Goal: Navigation & Orientation: Understand site structure

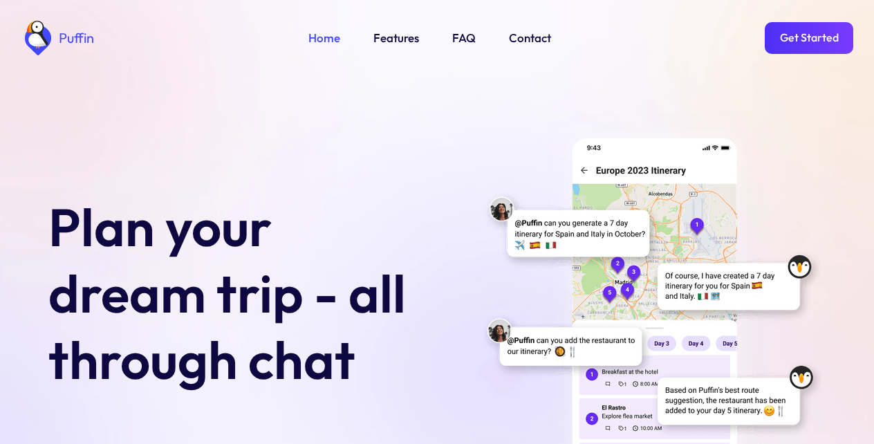
click at [394, 39] on link "Features" at bounding box center [397, 38] width 46 height 18
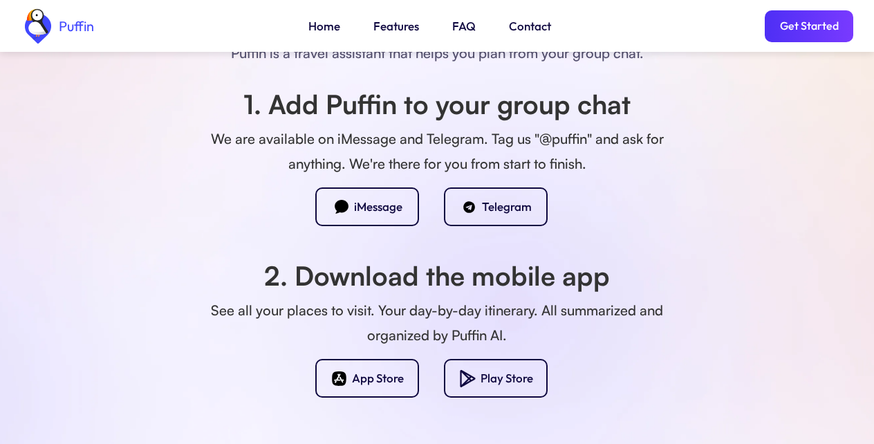
scroll to position [1221, 0]
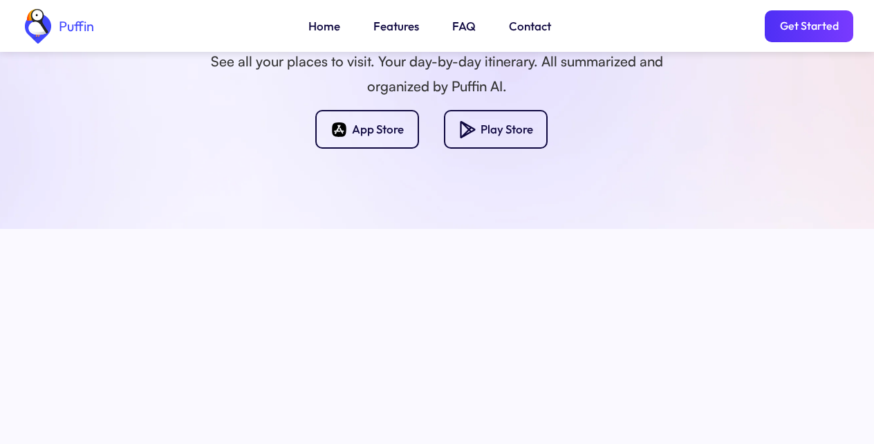
click at [805, 33] on link "Get Started" at bounding box center [809, 26] width 89 height 32
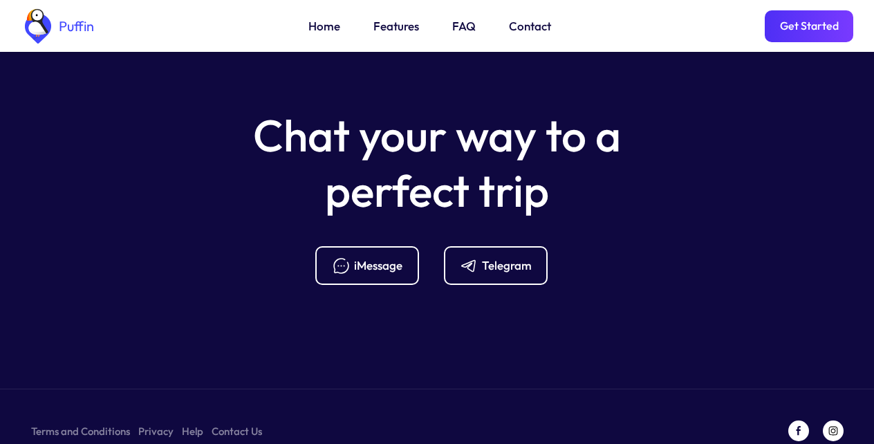
scroll to position [5483, 0]
click at [75, 422] on link "Terms and Conditions" at bounding box center [80, 430] width 99 height 17
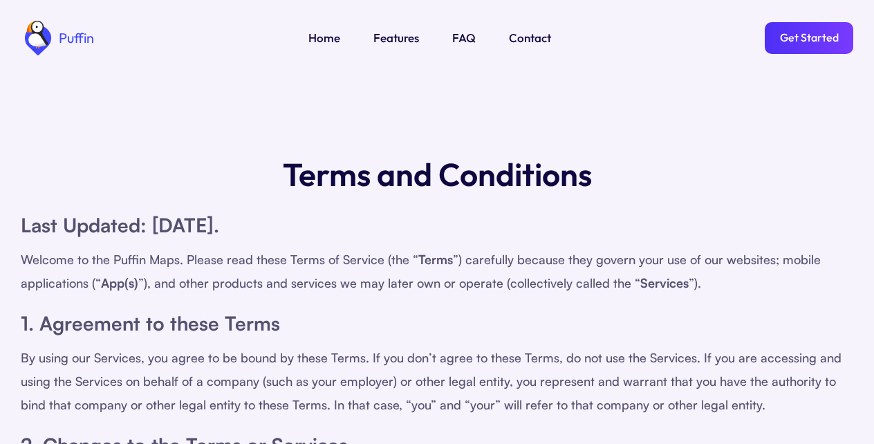
click at [461, 39] on link "FAQ" at bounding box center [464, 38] width 24 height 18
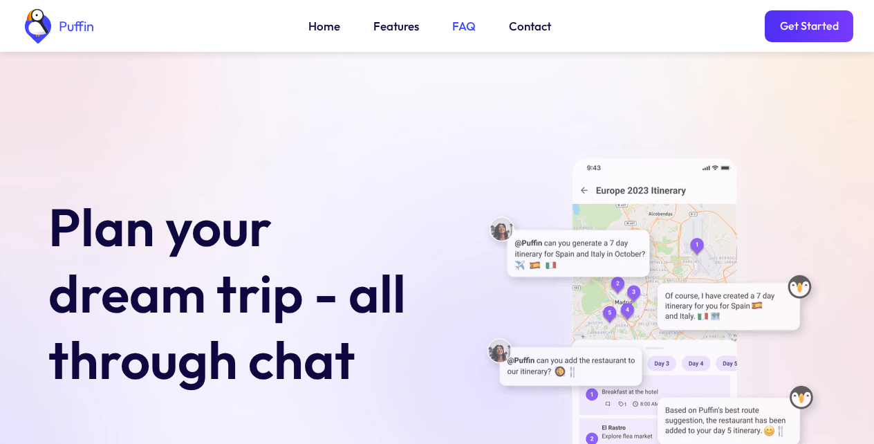
scroll to position [5046, 0]
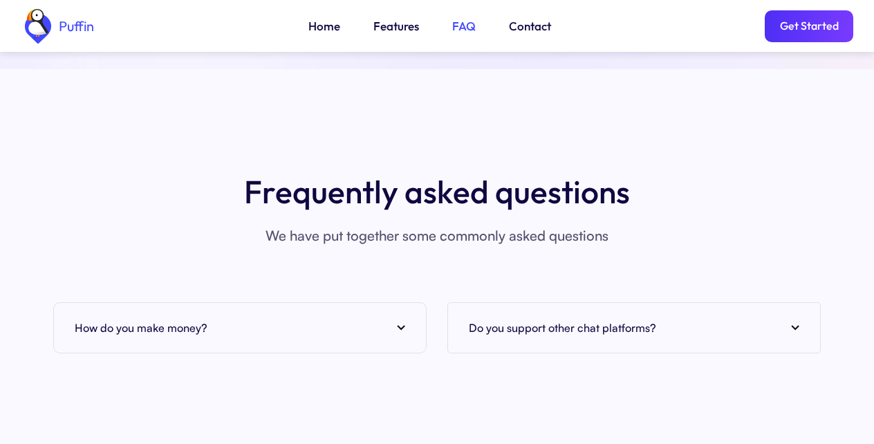
click at [398, 325] on img at bounding box center [401, 328] width 8 height 6
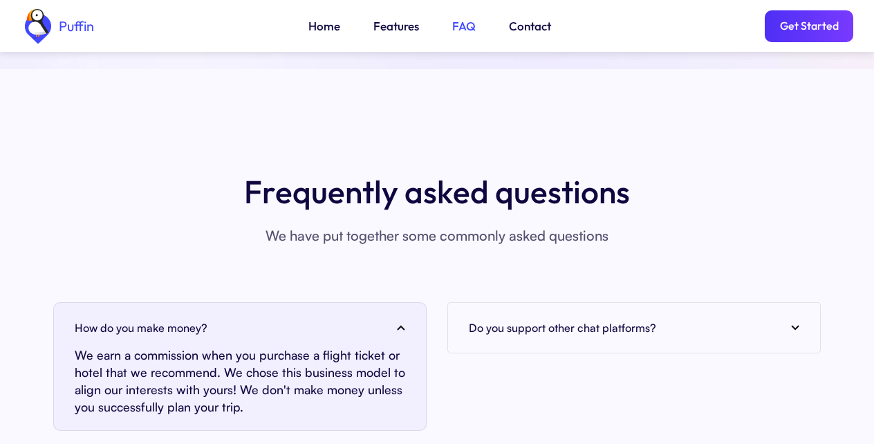
click at [322, 33] on link "Home" at bounding box center [325, 26] width 32 height 18
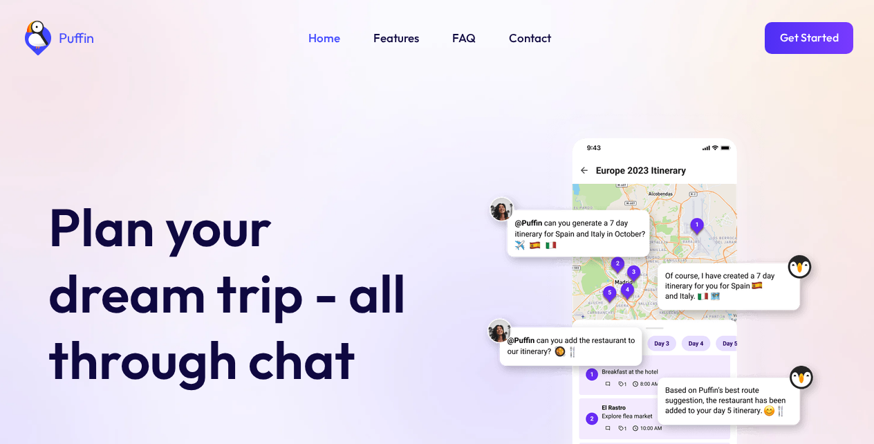
click at [805, 33] on link "Get Started" at bounding box center [809, 38] width 89 height 32
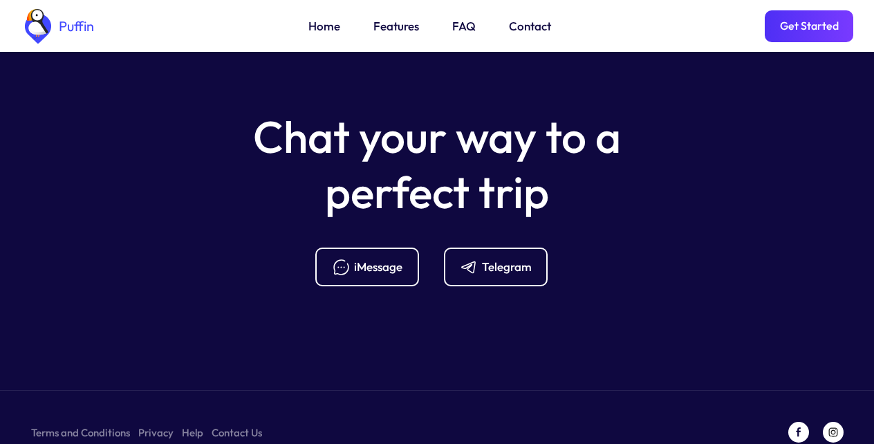
scroll to position [5560, 0]
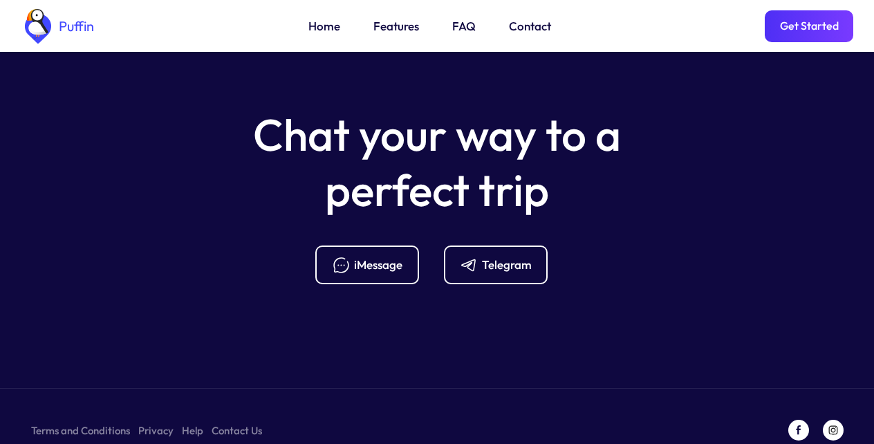
click at [499, 257] on div "Telegram" at bounding box center [507, 264] width 50 height 15
click at [75, 422] on link "Terms and Conditions" at bounding box center [80, 430] width 99 height 17
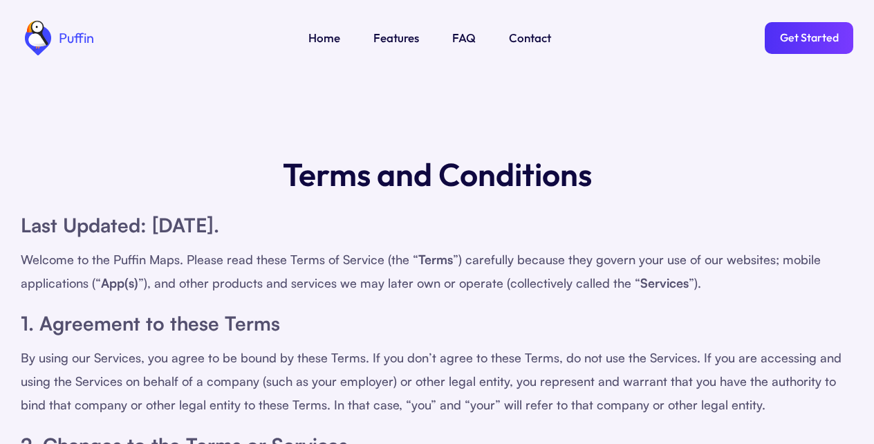
click at [531, 39] on link "Contact" at bounding box center [530, 38] width 42 height 18
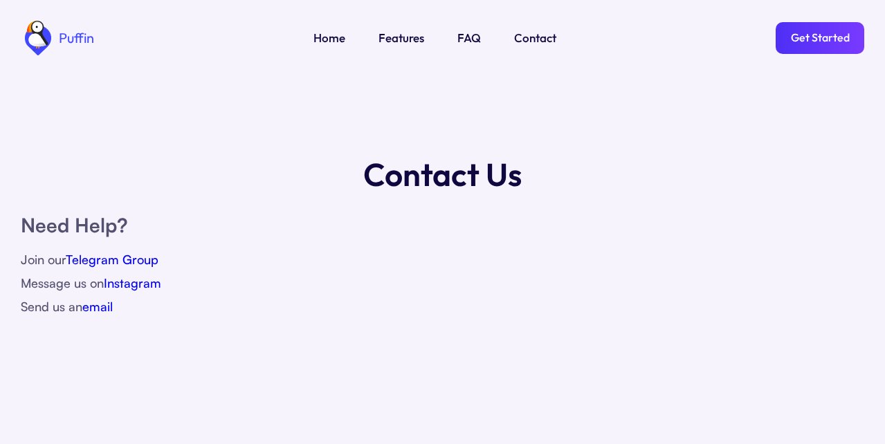
click at [113, 259] on link "Telegram Group" at bounding box center [112, 259] width 93 height 15
